Goal: Task Accomplishment & Management: Manage account settings

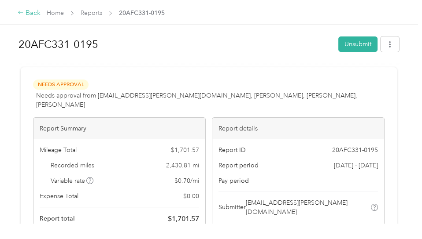
click at [18, 13] on icon at bounding box center [20, 12] width 5 height 3
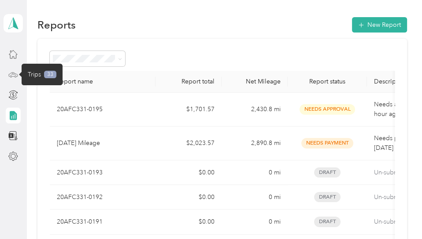
click at [13, 74] on icon at bounding box center [13, 75] width 10 height 10
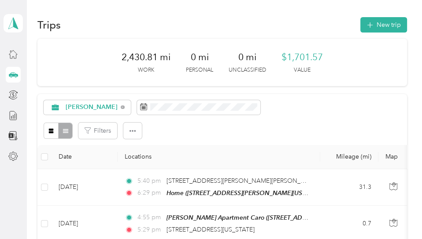
click at [78, 104] on span "[PERSON_NAME]" at bounding box center [92, 107] width 52 height 6
click at [87, 135] on span "Unclassified" at bounding box center [97, 136] width 63 height 9
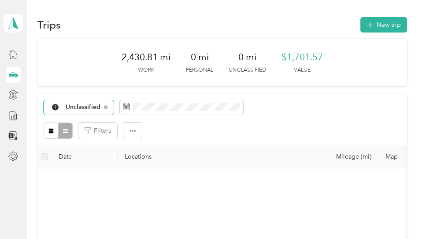
click at [76, 106] on span "Unclassified" at bounding box center [83, 107] width 35 height 6
click at [81, 121] on span "All purposes" at bounding box center [92, 123] width 52 height 9
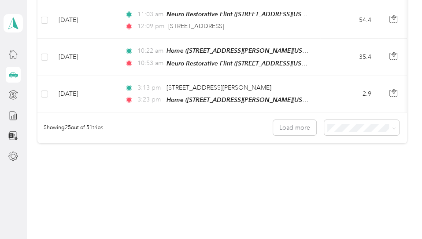
scroll to position [988, 0]
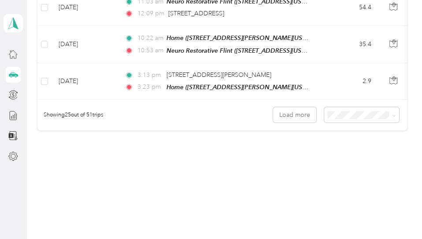
click at [354, 153] on div "100 per load" at bounding box center [358, 149] width 63 height 9
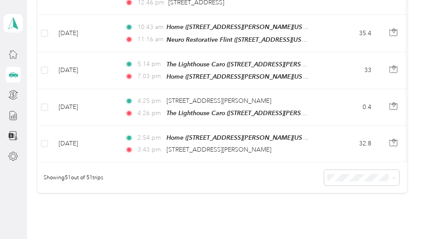
scroll to position [1836, 0]
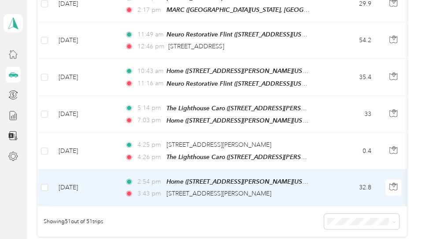
click at [103, 170] on td "[DATE]" at bounding box center [84, 188] width 66 height 37
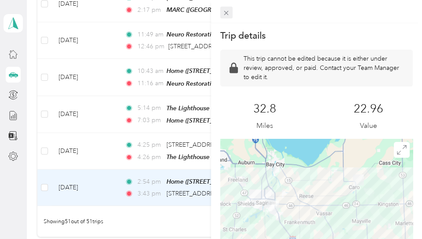
click at [227, 10] on icon at bounding box center [225, 12] width 7 height 7
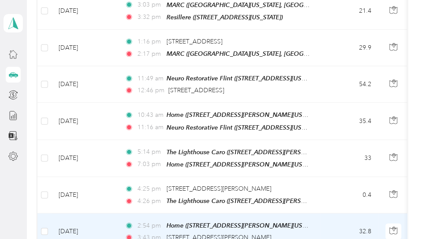
scroll to position [1836, 0]
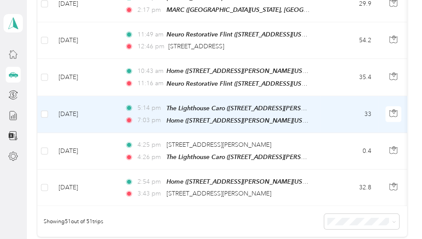
click at [331, 96] on td "33" at bounding box center [349, 114] width 58 height 37
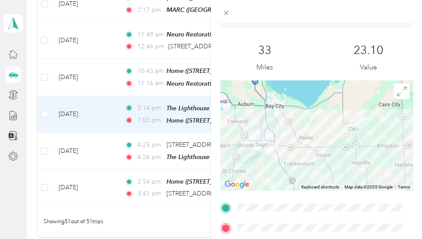
scroll to position [44, 0]
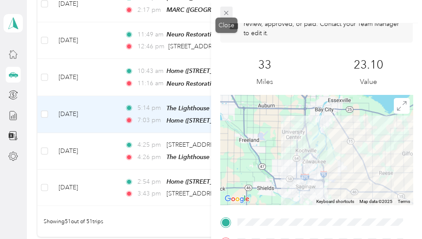
click at [224, 10] on icon at bounding box center [225, 12] width 7 height 7
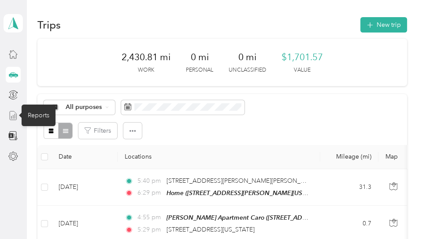
click at [12, 114] on icon at bounding box center [13, 116] width 10 height 10
